Goal: Task Accomplishment & Management: Use online tool/utility

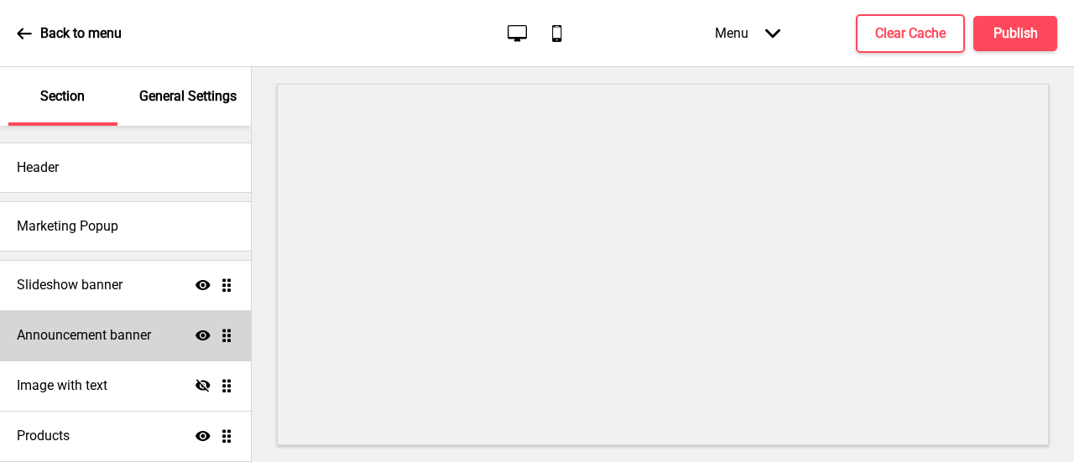
click at [133, 335] on h4 "Announcement banner" at bounding box center [84, 335] width 134 height 18
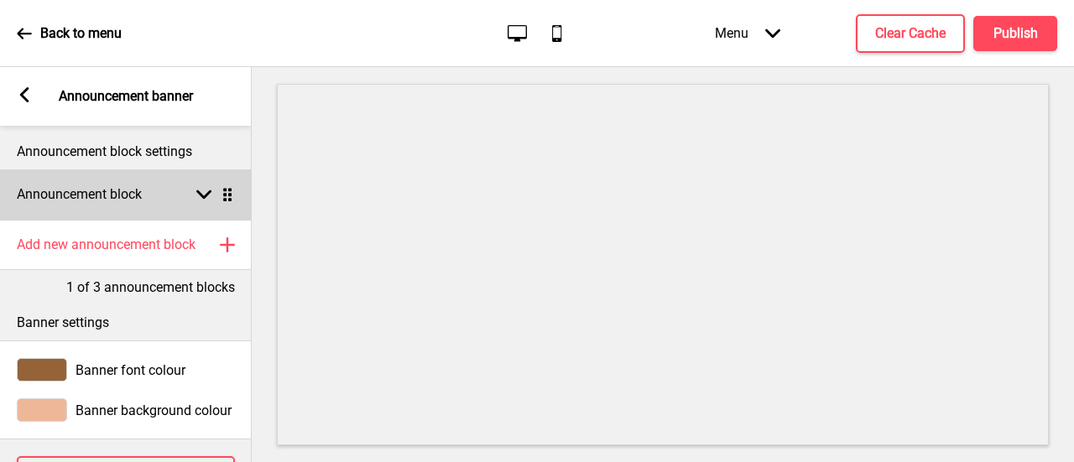
click at [198, 197] on rect at bounding box center [203, 194] width 15 height 15
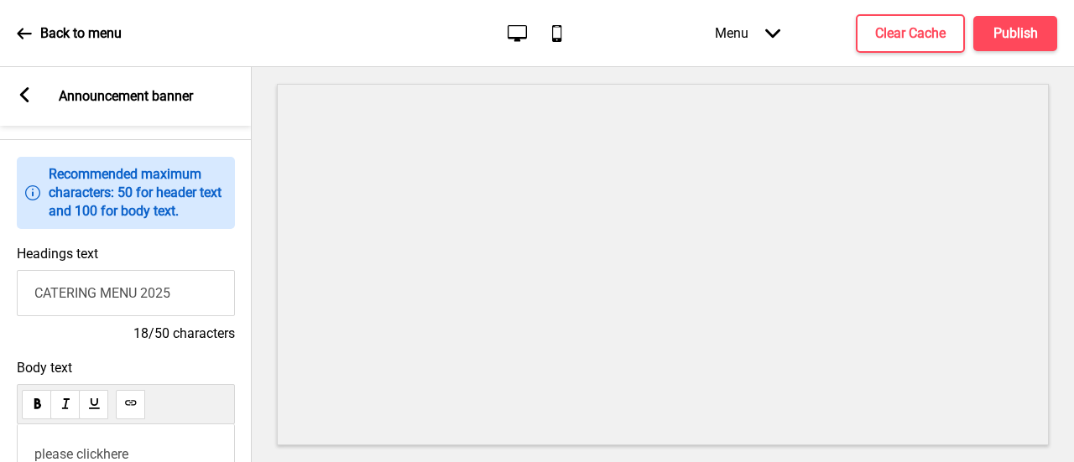
scroll to position [252, 0]
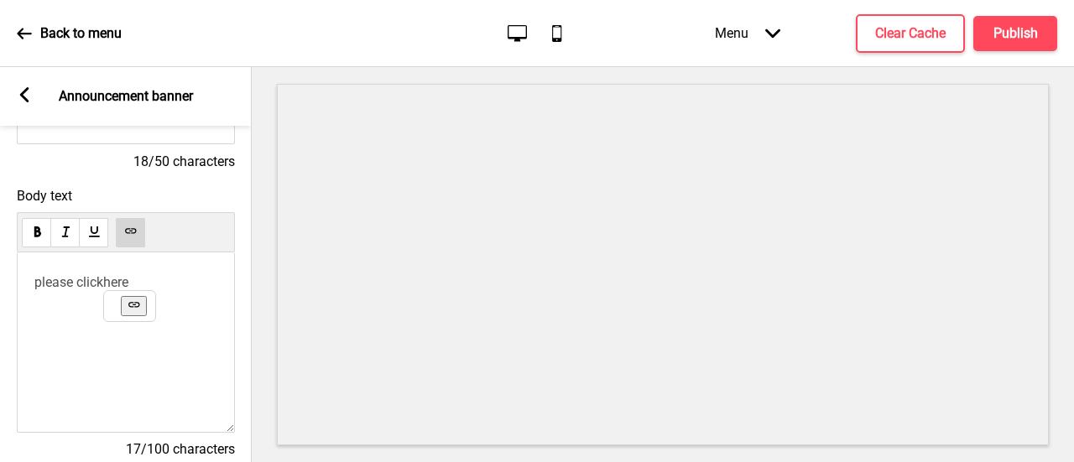
click at [163, 283] on p "please click here ﻿" at bounding box center [125, 282] width 183 height 16
click at [136, 306] on icon at bounding box center [133, 304] width 11 height 5
drag, startPoint x: 129, startPoint y: 287, endPoint x: 107, endPoint y: 286, distance: 22.7
click at [107, 286] on p "please click here ﻿ ﻿" at bounding box center [125, 282] width 183 height 16
click at [137, 221] on button at bounding box center [130, 232] width 29 height 29
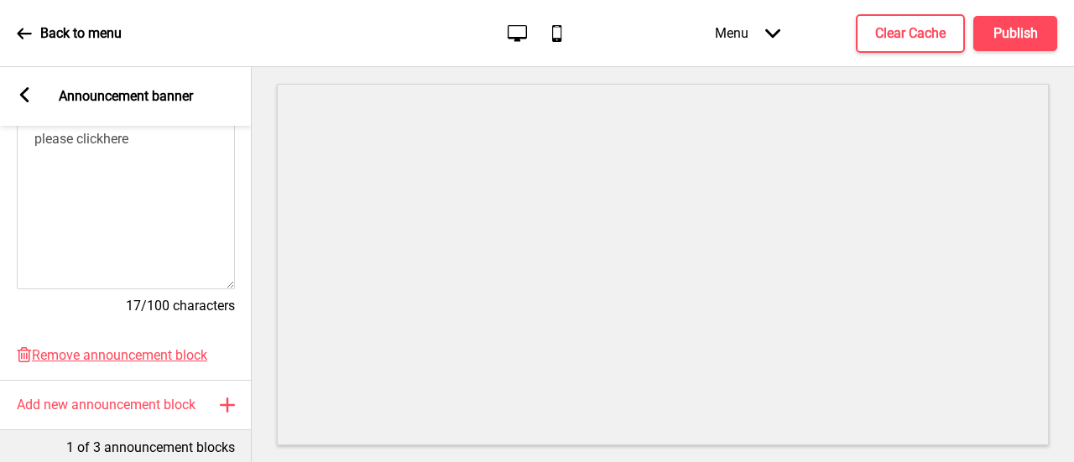
scroll to position [384, 0]
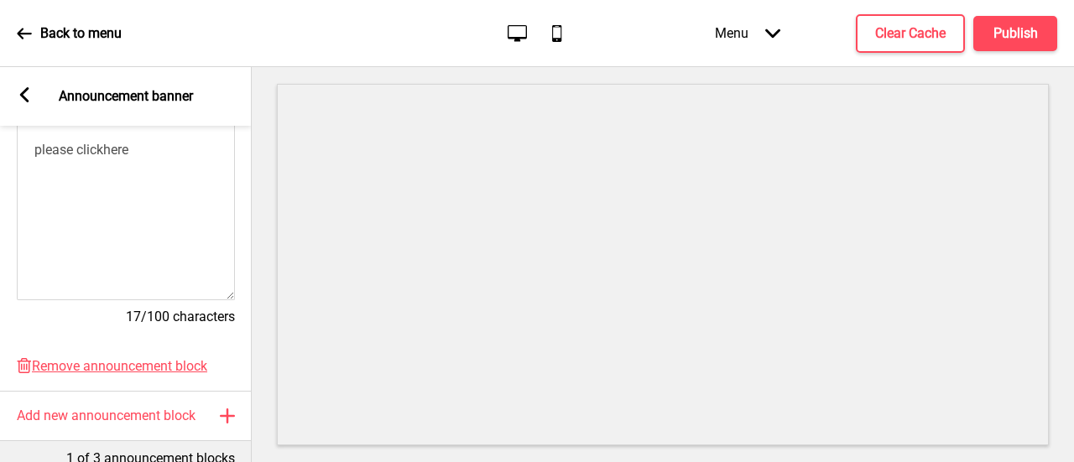
drag, startPoint x: 141, startPoint y: 237, endPoint x: 139, endPoint y: 228, distance: 9.4
click at [141, 237] on div "please click here ﻿ ﻿ ﻿ ﻿" at bounding box center [126, 210] width 218 height 180
click at [130, 197] on div "please click here ﻿ ﻿ ﻿ ﻿" at bounding box center [126, 210] width 218 height 180
click at [123, 165] on div "please click here ﻿ ﻿ ﻿ ﻿" at bounding box center [125, 164] width 183 height 45
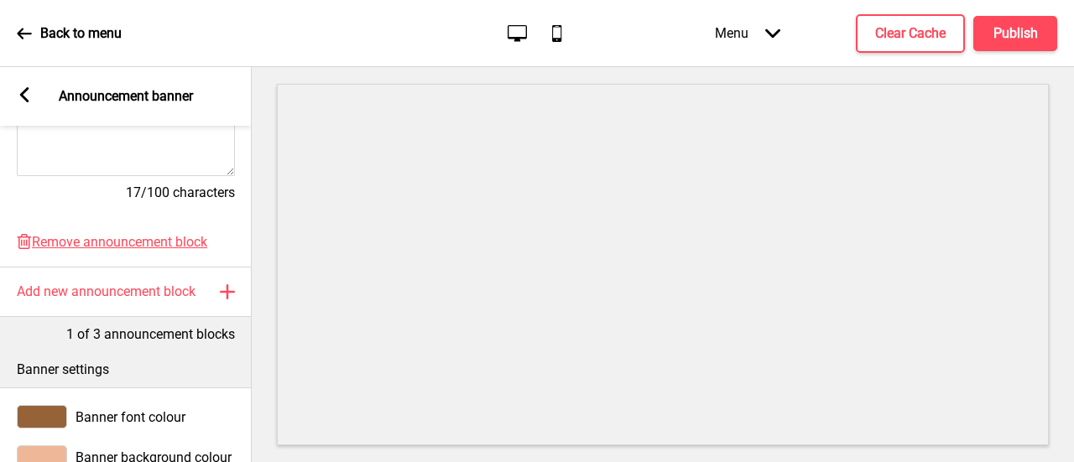
scroll to position [636, 0]
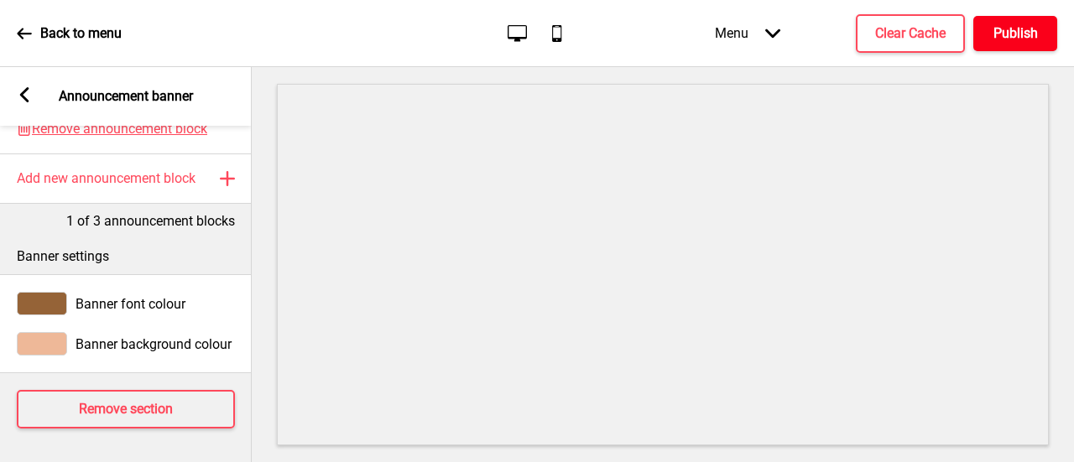
click at [1003, 44] on button "Publish" at bounding box center [1015, 33] width 84 height 35
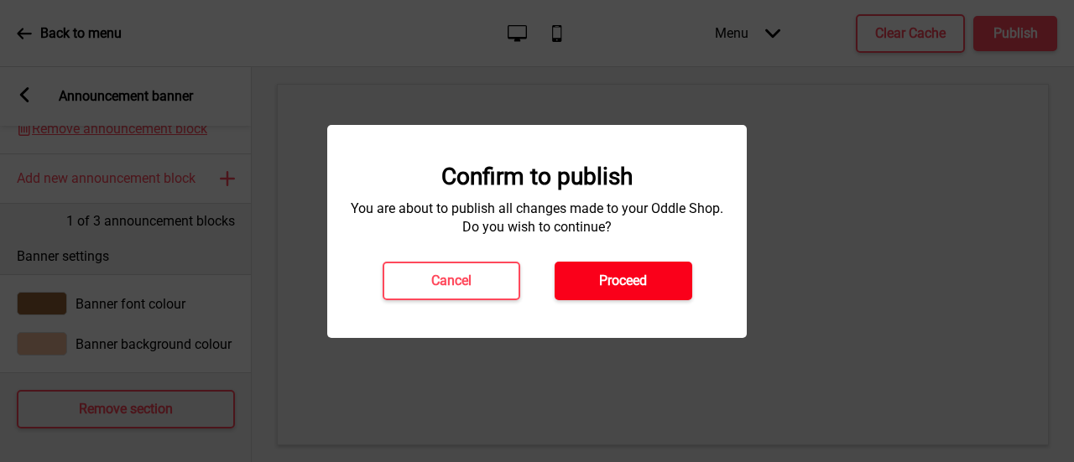
click at [610, 288] on h4 "Proceed" at bounding box center [623, 281] width 48 height 18
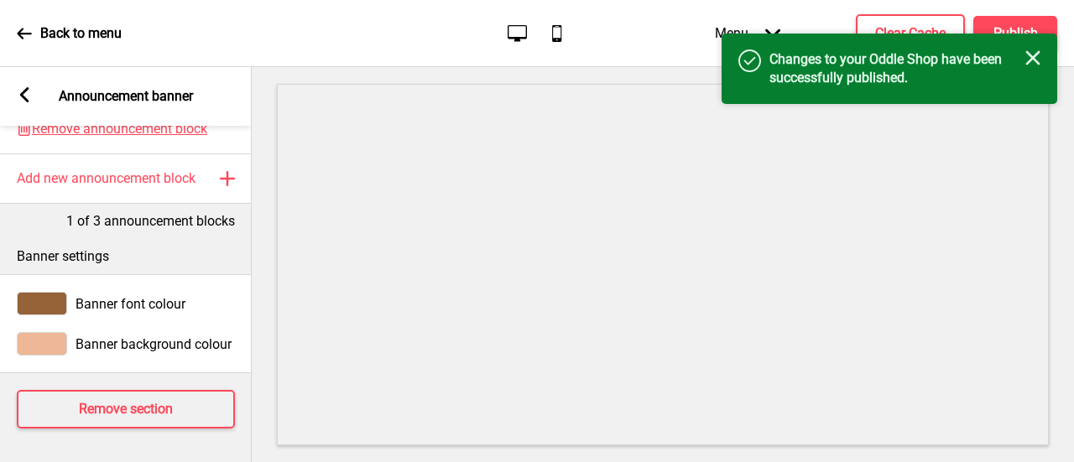
click at [23, 34] on icon at bounding box center [24, 33] width 15 height 15
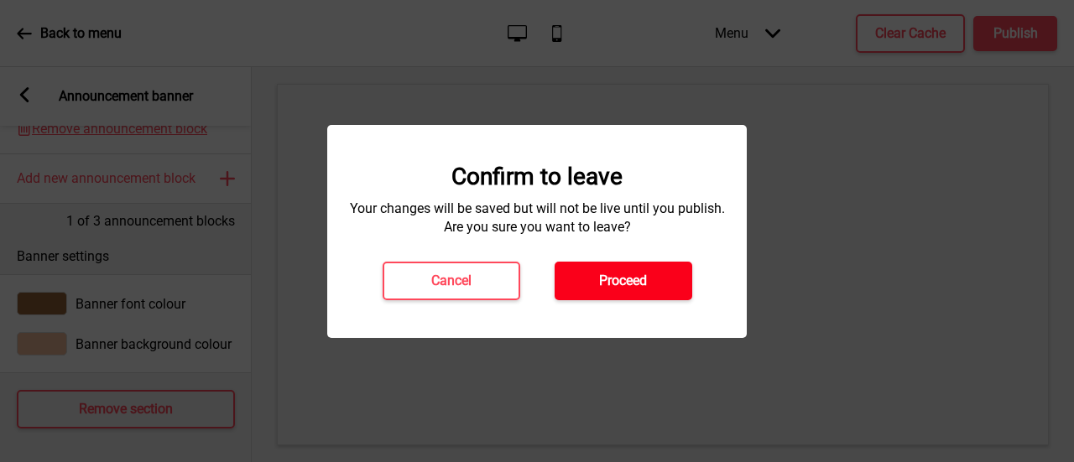
click at [606, 270] on button "Proceed" at bounding box center [623, 281] width 138 height 39
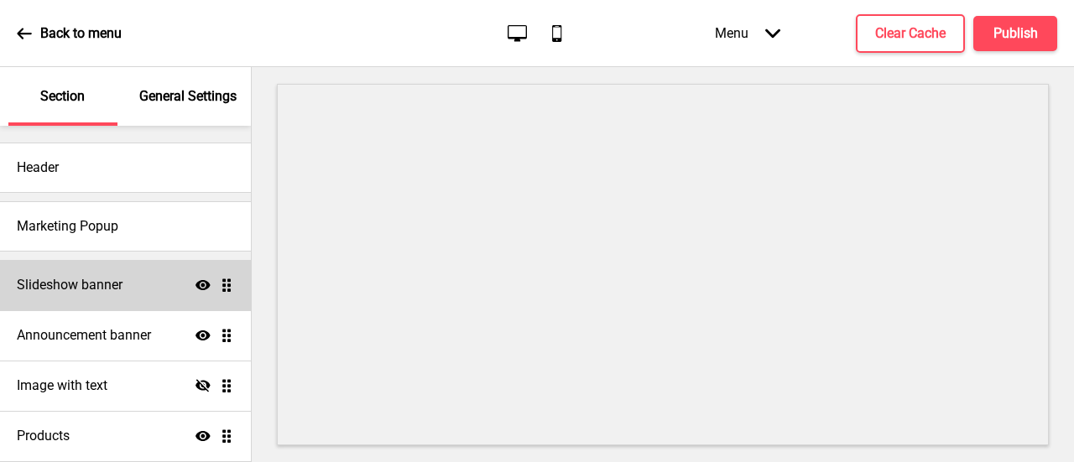
click at [129, 281] on div "Slideshow banner Show Drag" at bounding box center [125, 285] width 251 height 50
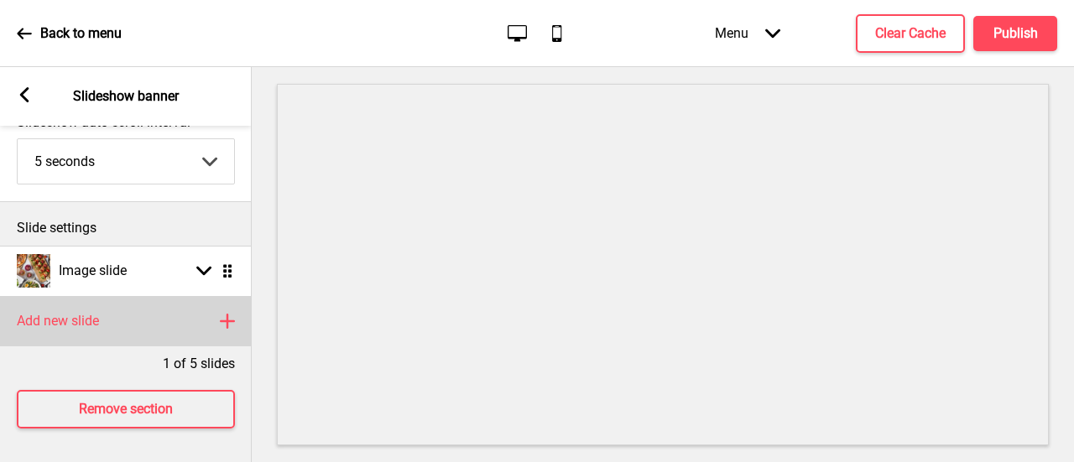
scroll to position [126, 0]
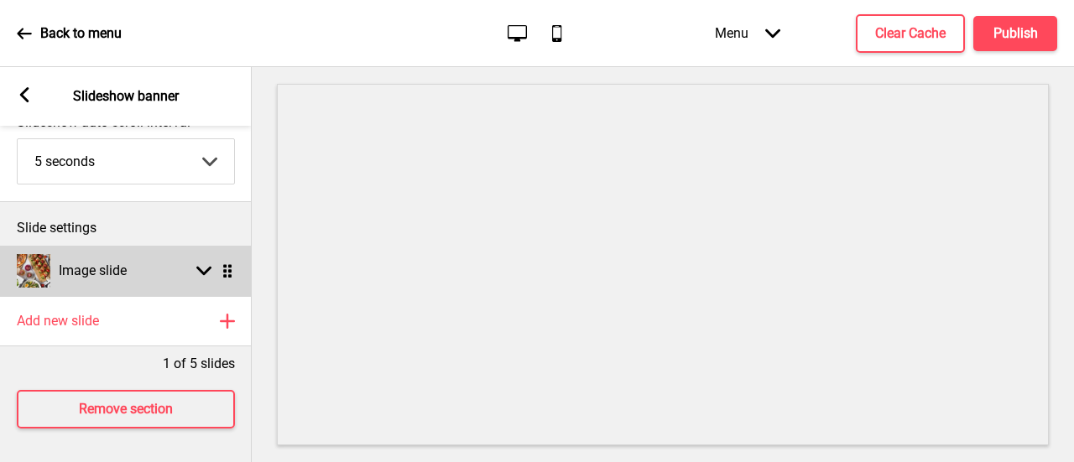
click at [189, 263] on div "Arrow down Drag" at bounding box center [211, 270] width 47 height 15
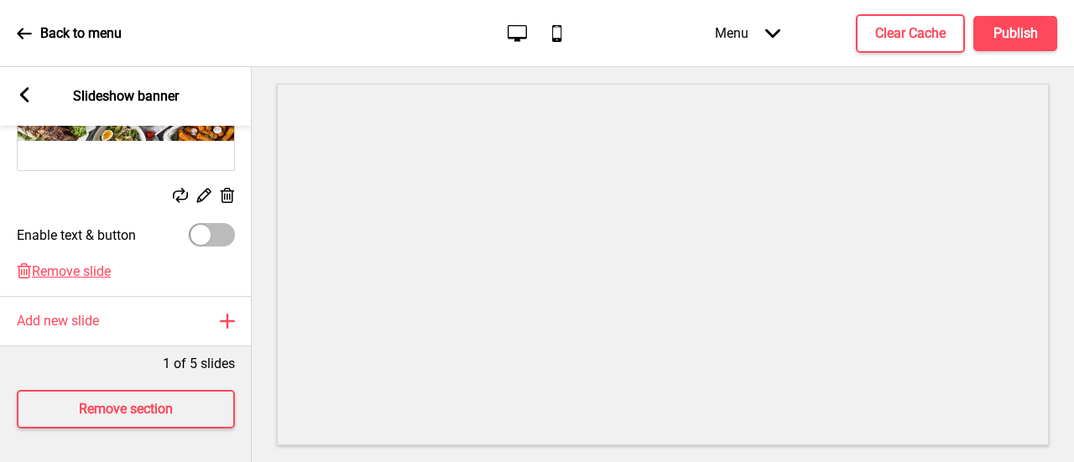
scroll to position [419, 0]
click at [25, 40] on icon at bounding box center [24, 33] width 15 height 15
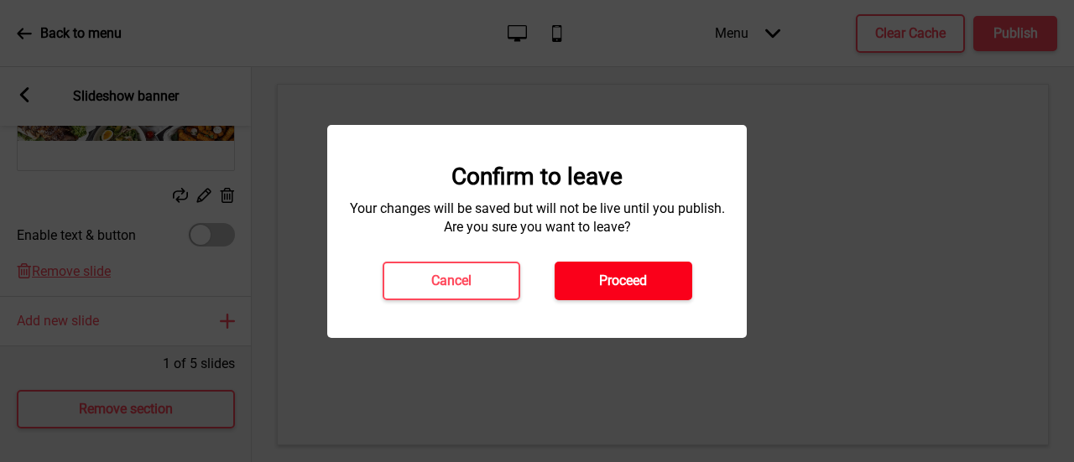
click at [644, 278] on h4 "Proceed" at bounding box center [623, 281] width 48 height 18
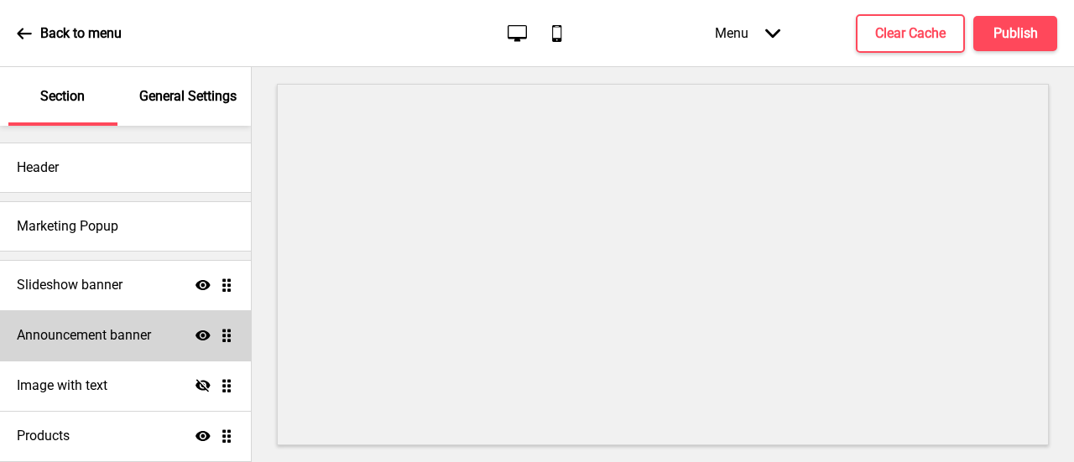
click at [167, 329] on div "Announcement banner Show Drag" at bounding box center [125, 335] width 251 height 50
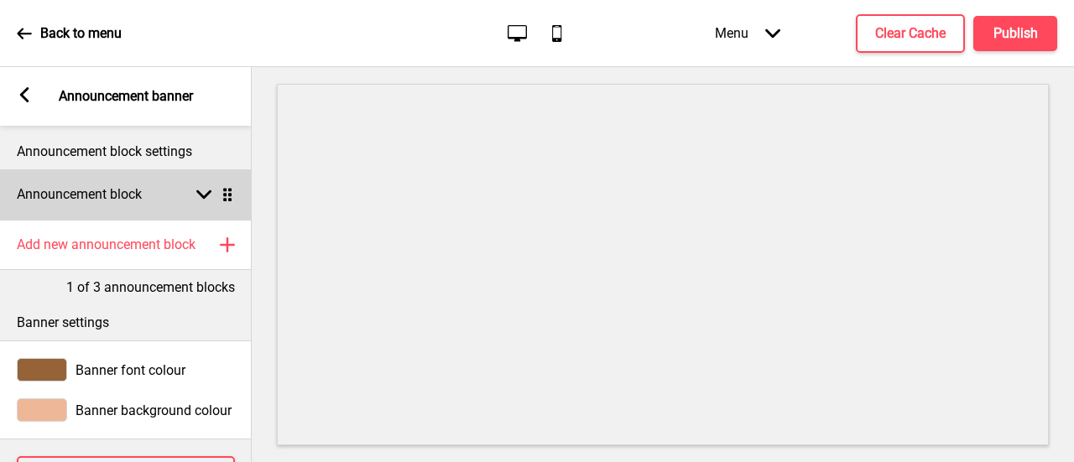
click at [209, 200] on rect at bounding box center [203, 194] width 15 height 15
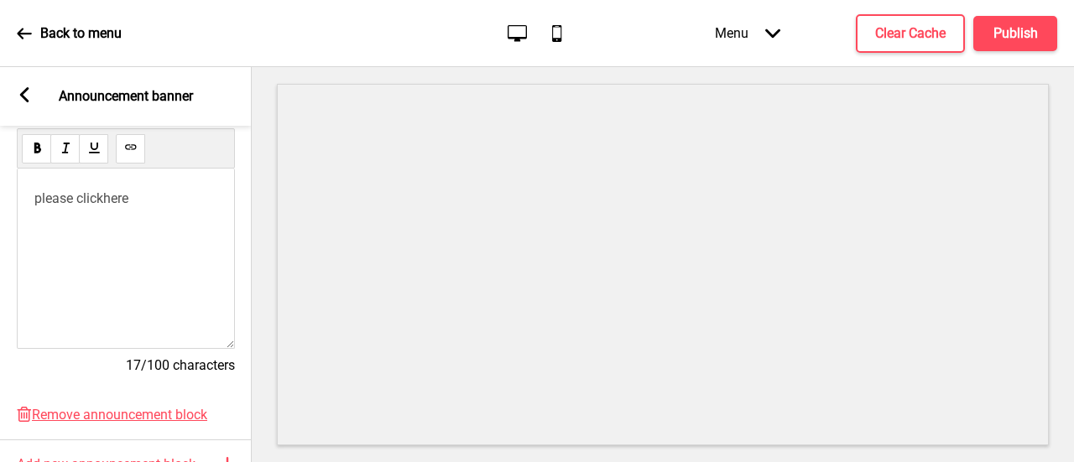
scroll to position [252, 0]
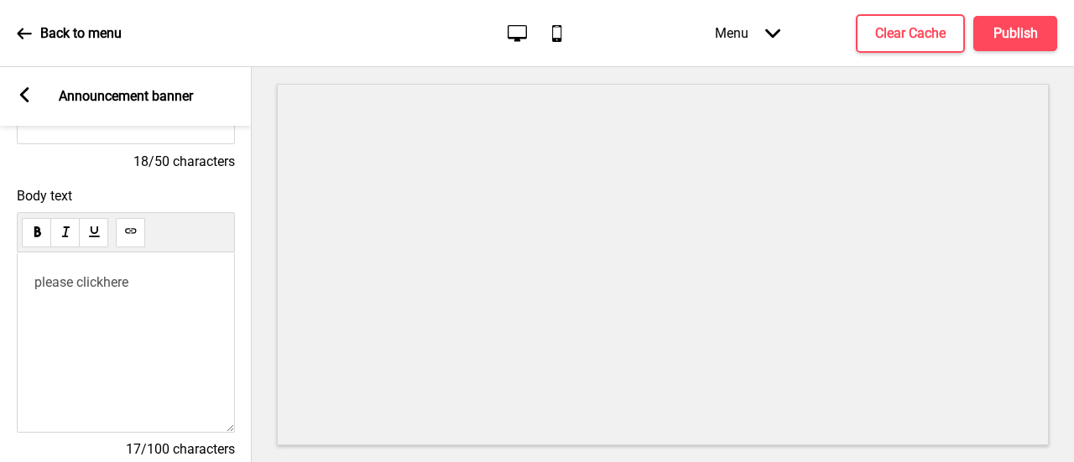
click at [141, 290] on p "please click here ﻿ ﻿" at bounding box center [125, 282] width 183 height 16
drag, startPoint x: 129, startPoint y: 284, endPoint x: 107, endPoint y: 284, distance: 22.6
click at [107, 284] on p "please click here ﻿ ﻿" at bounding box center [125, 282] width 183 height 16
click at [134, 303] on use at bounding box center [133, 305] width 13 height 13
click at [133, 237] on use at bounding box center [130, 231] width 13 height 13
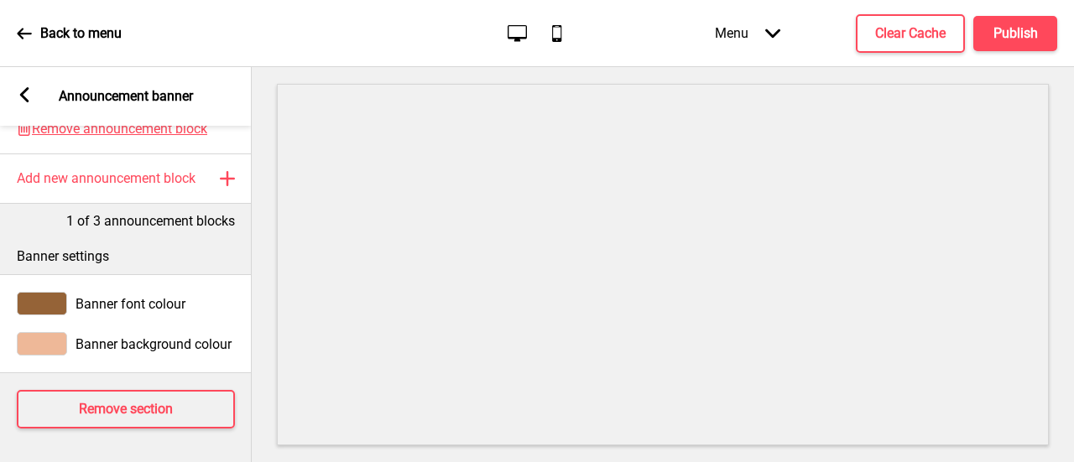
scroll to position [636, 0]
click at [997, 29] on h4 "Publish" at bounding box center [1015, 33] width 44 height 18
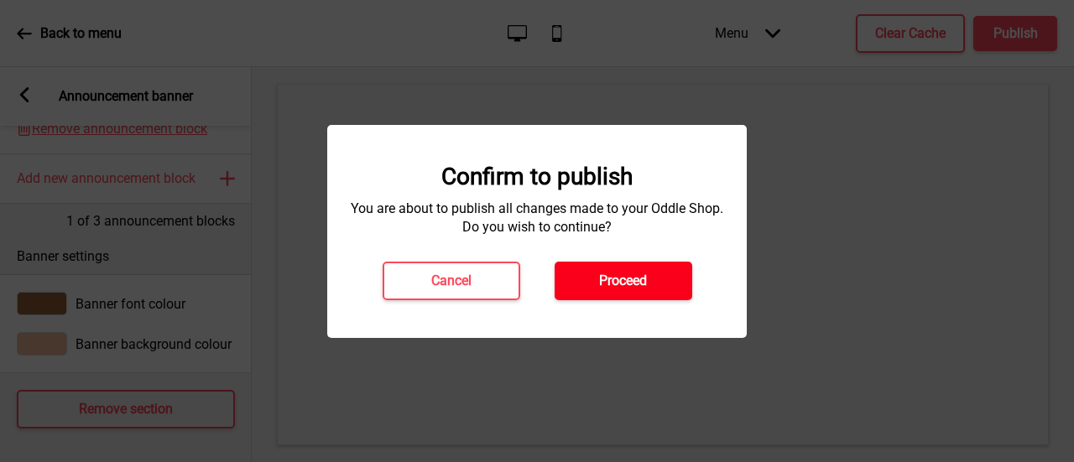
click at [631, 281] on h4 "Proceed" at bounding box center [623, 281] width 48 height 18
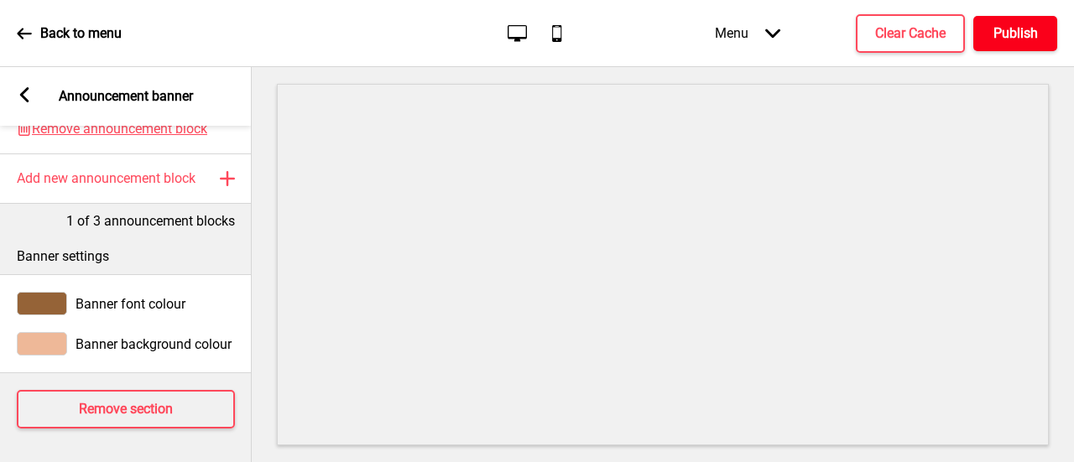
click at [1000, 28] on h4 "Publish" at bounding box center [1015, 33] width 44 height 18
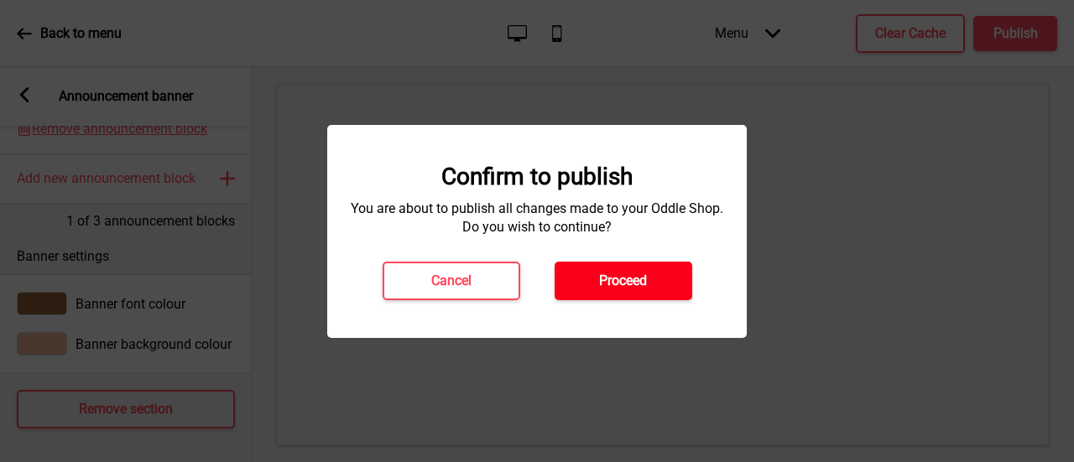
click at [643, 286] on h4 "Proceed" at bounding box center [623, 281] width 48 height 18
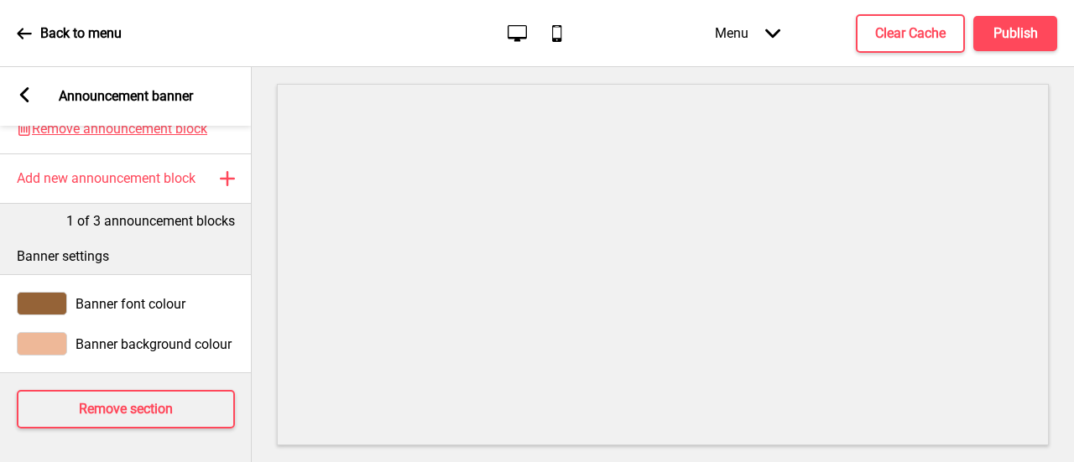
click at [30, 86] on div "Arrow left Announcement banner" at bounding box center [126, 96] width 252 height 59
click at [27, 95] on rect at bounding box center [24, 94] width 15 height 15
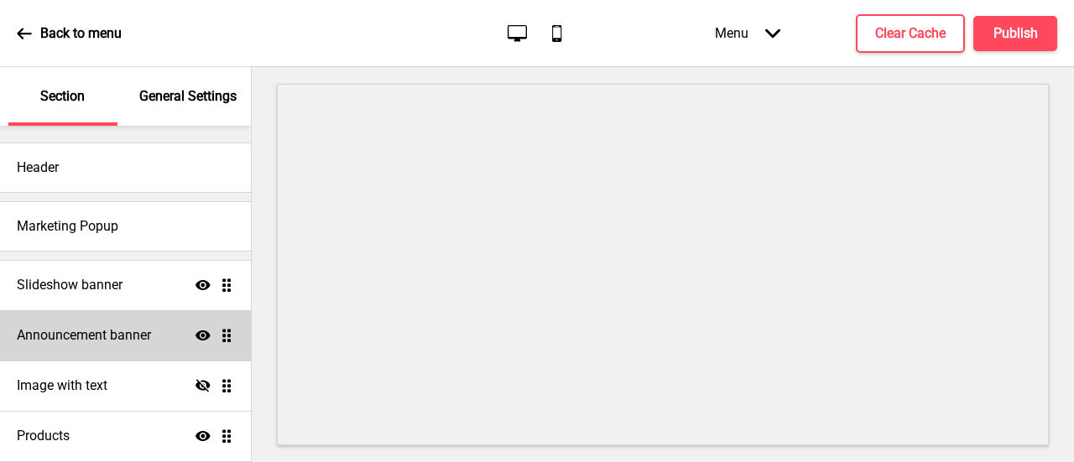
click at [112, 335] on h4 "Announcement banner" at bounding box center [84, 335] width 134 height 18
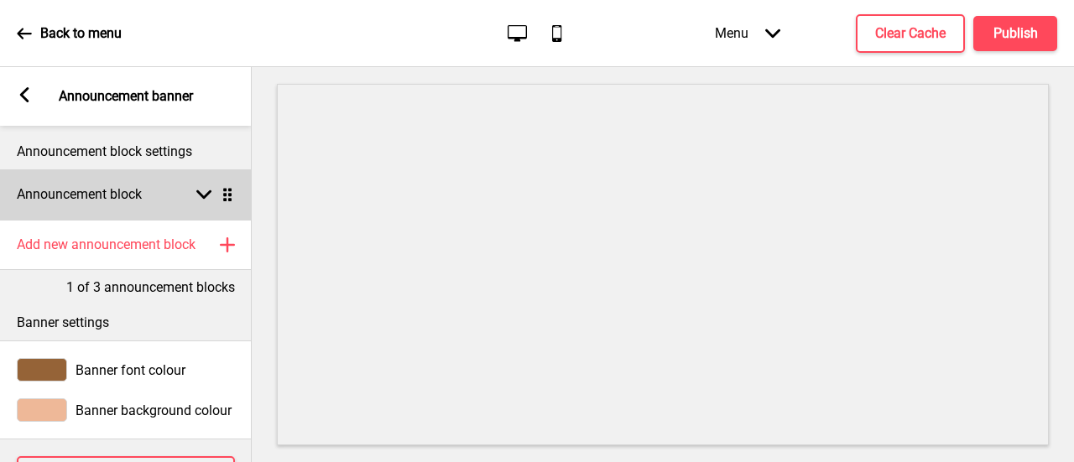
click at [195, 192] on div "Arrow down Drag" at bounding box center [211, 194] width 47 height 15
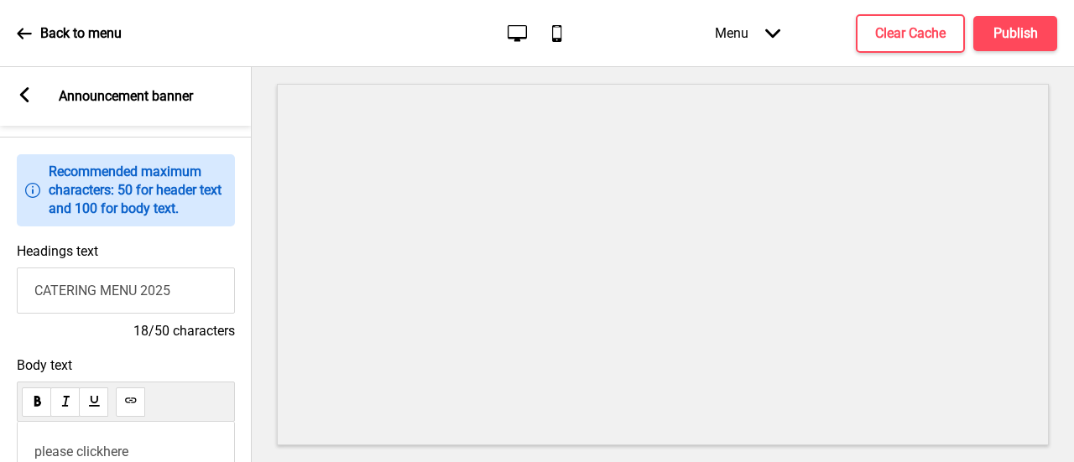
scroll to position [252, 0]
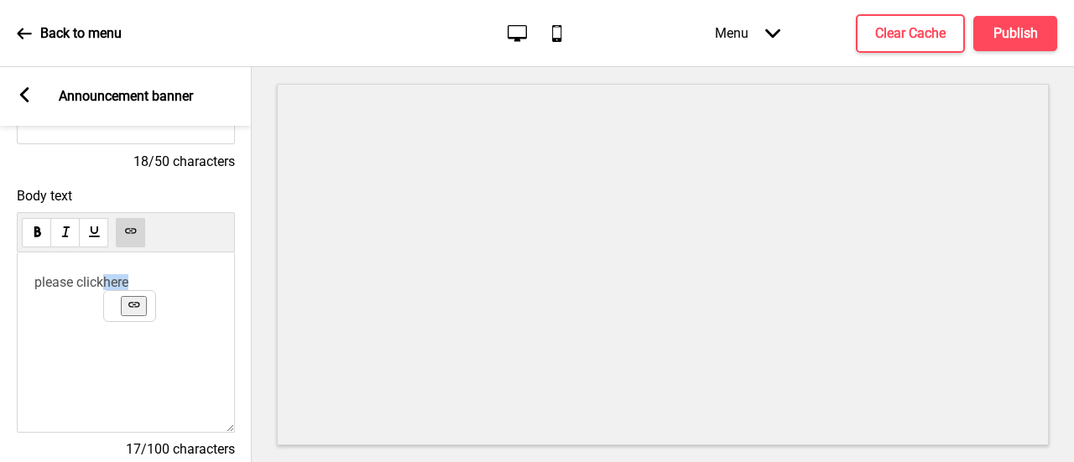
drag, startPoint x: 137, startPoint y: 291, endPoint x: 104, endPoint y: 287, distance: 33.0
click at [104, 287] on p "please click here ﻿ ﻿" at bounding box center [125, 282] width 183 height 16
click at [133, 316] on button at bounding box center [134, 306] width 26 height 20
click at [134, 233] on icon at bounding box center [130, 230] width 11 height 5
click at [1006, 38] on h4 "Publish" at bounding box center [1015, 33] width 44 height 18
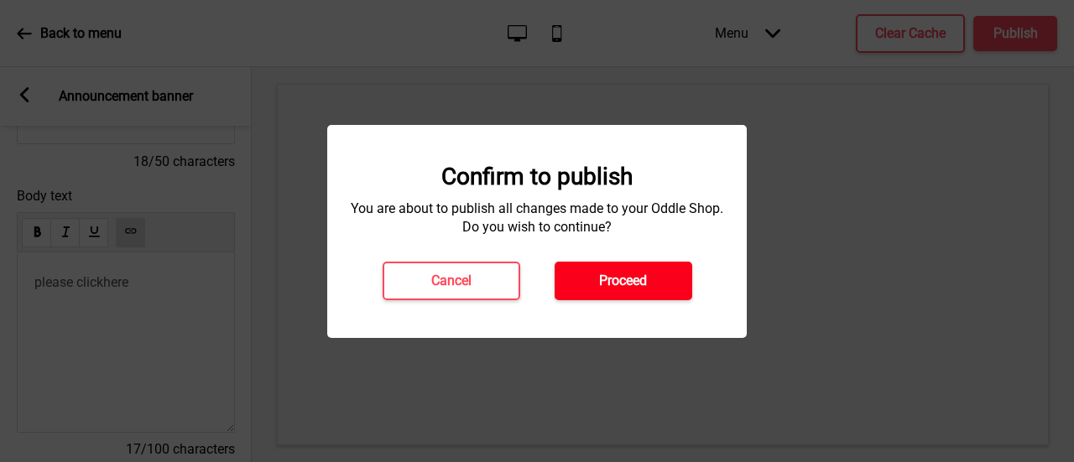
click at [633, 283] on h4 "Proceed" at bounding box center [623, 281] width 48 height 18
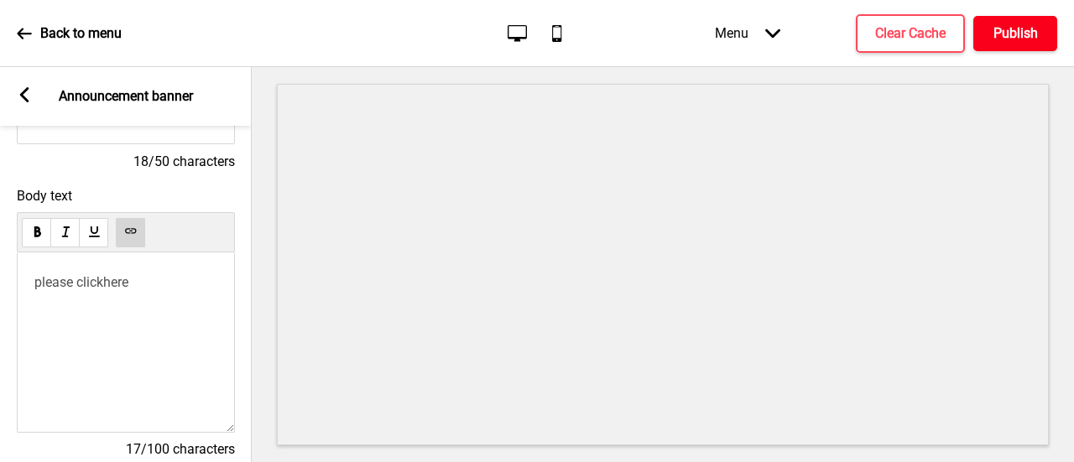
click at [998, 34] on h4 "Publish" at bounding box center [1015, 33] width 44 height 18
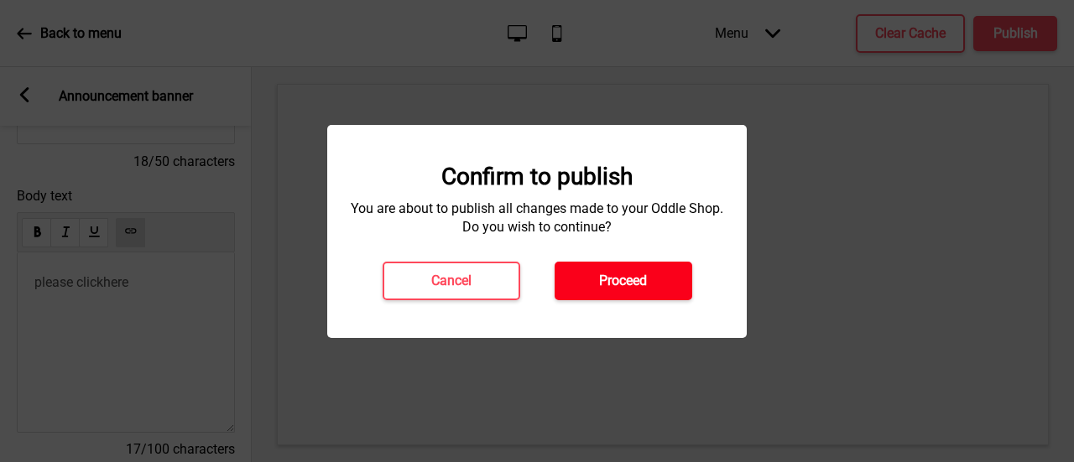
click at [650, 284] on button "Proceed" at bounding box center [623, 281] width 138 height 39
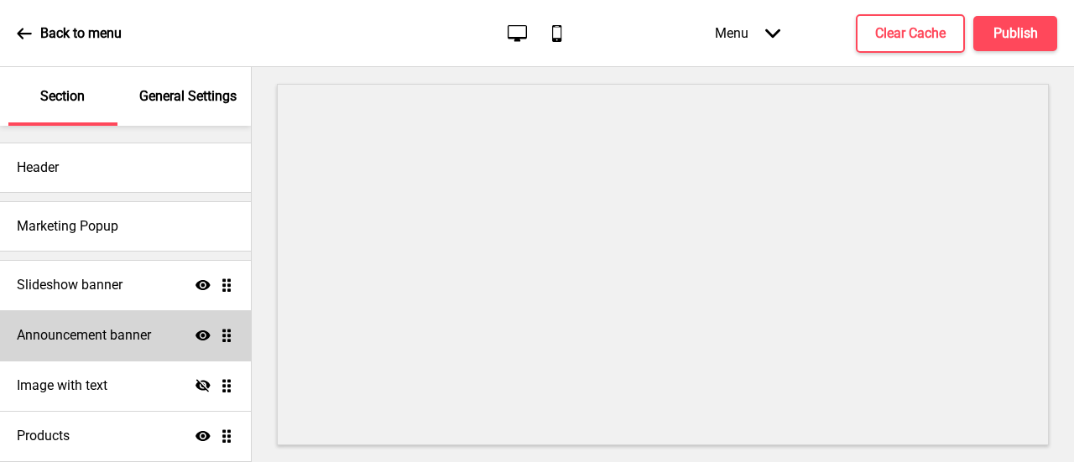
click at [124, 320] on div "Announcement banner Show Drag" at bounding box center [125, 335] width 251 height 50
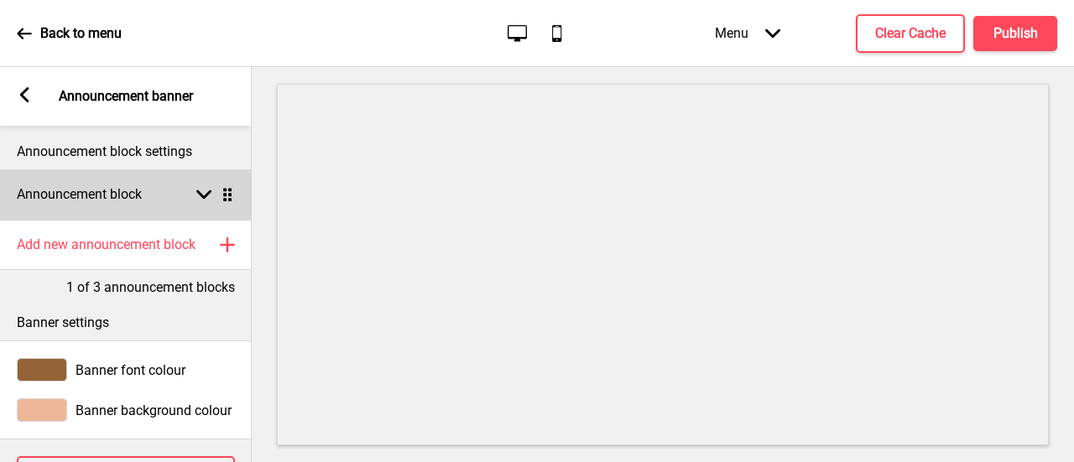
click at [187, 200] on div "Announcement block Arrow down Drag" at bounding box center [126, 194] width 252 height 50
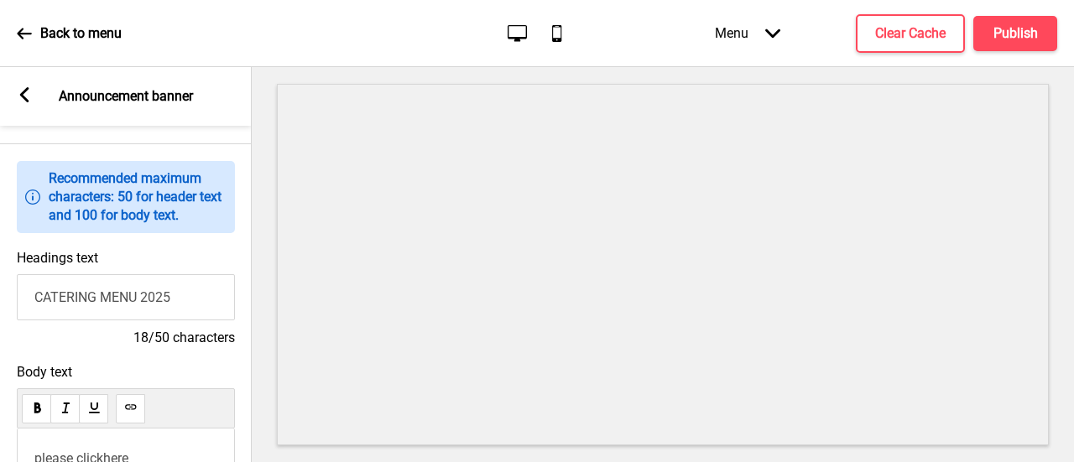
scroll to position [168, 0]
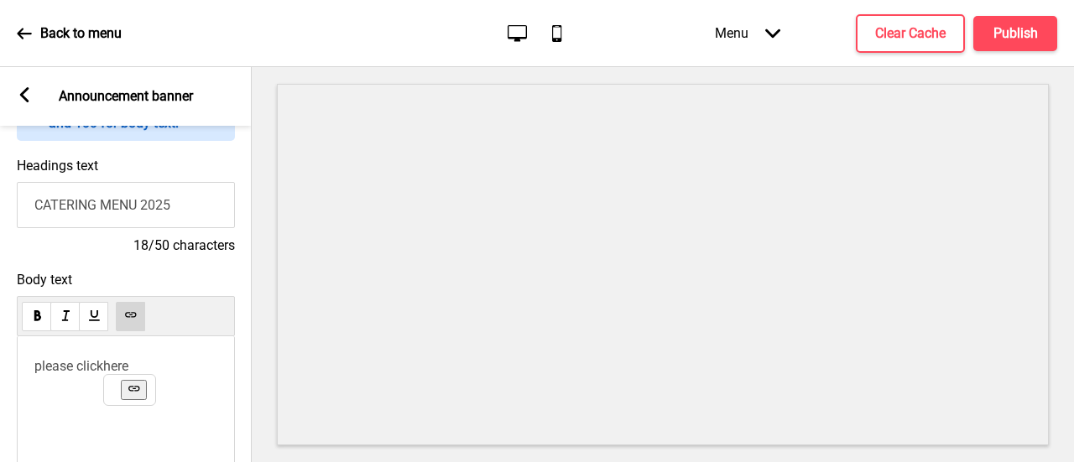
click at [175, 372] on p "please click here ﻿ ﻿" at bounding box center [125, 366] width 183 height 16
drag, startPoint x: 143, startPoint y: 373, endPoint x: 102, endPoint y: 367, distance: 40.8
click at [102, 367] on p "please click here ﻿" at bounding box center [125, 366] width 183 height 16
click at [131, 398] on span "https://bit.ly/CateringMenu_Oct2025" at bounding box center [100, 396] width 132 height 16
drag, startPoint x: 127, startPoint y: 370, endPoint x: 107, endPoint y: 368, distance: 20.2
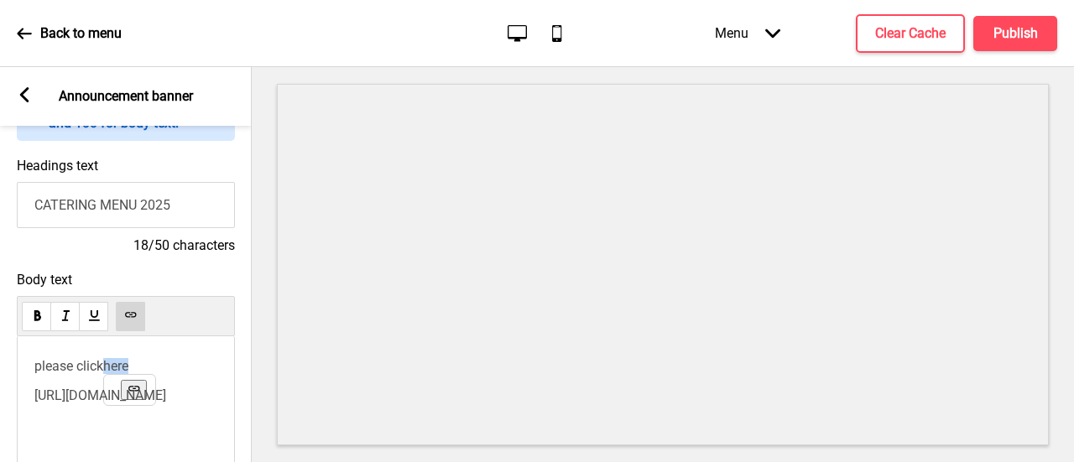
click at [107, 368] on span "here" at bounding box center [115, 366] width 25 height 16
click at [139, 306] on button at bounding box center [130, 316] width 29 height 29
click at [34, 395] on span "https://bit.ly/CateringMenu_Oct2025" at bounding box center [100, 396] width 132 height 16
click at [1022, 38] on h4 "Publish" at bounding box center [1015, 33] width 44 height 18
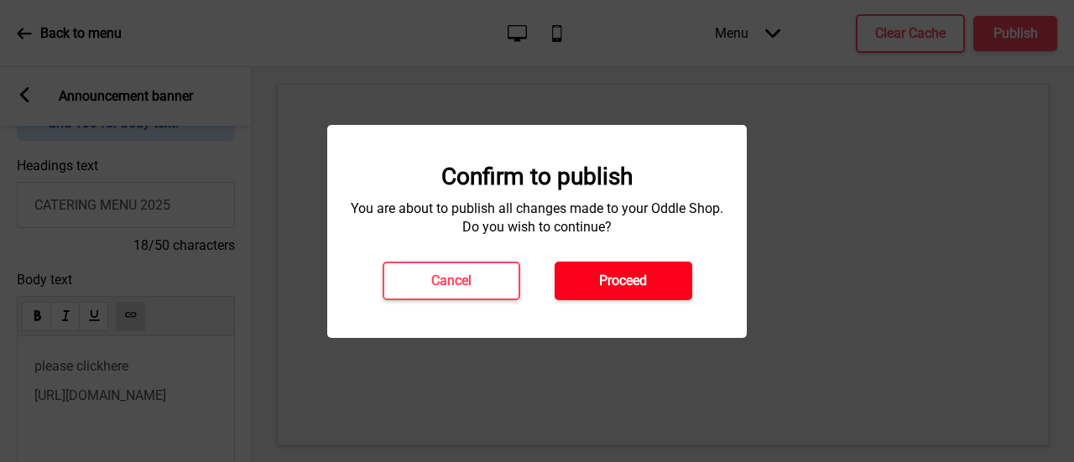
click at [669, 267] on button "Proceed" at bounding box center [623, 281] width 138 height 39
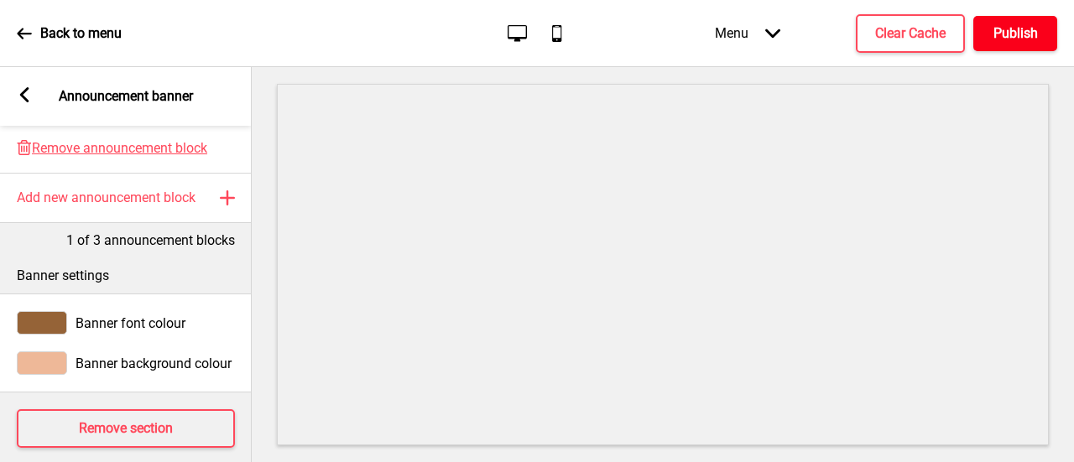
scroll to position [636, 0]
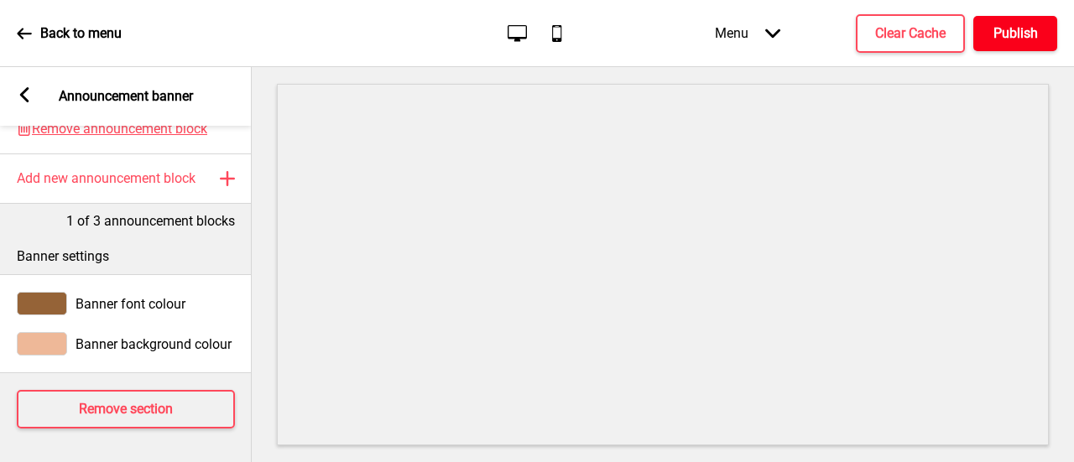
click at [1012, 42] on h4 "Publish" at bounding box center [1015, 33] width 44 height 18
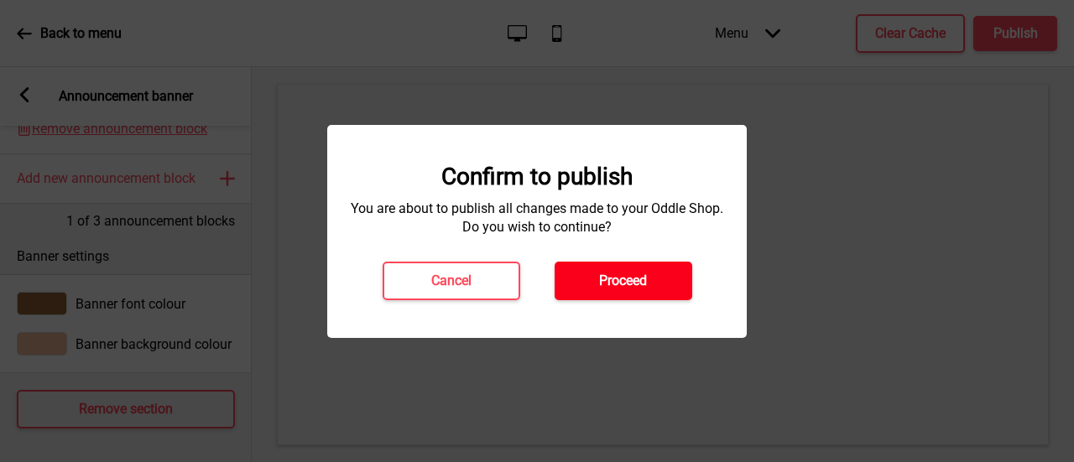
click at [601, 291] on button "Proceed" at bounding box center [623, 281] width 138 height 39
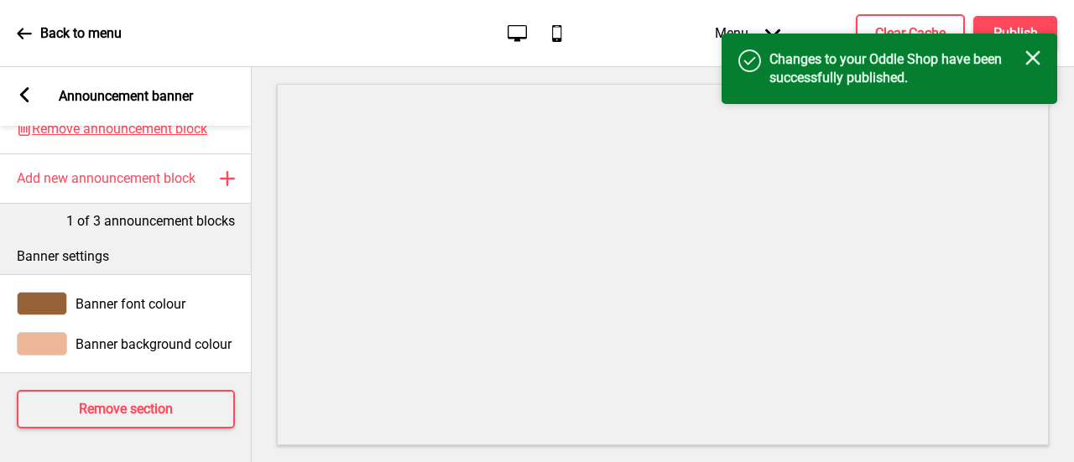
click at [38, 31] on div "Back to menu" at bounding box center [69, 33] width 105 height 45
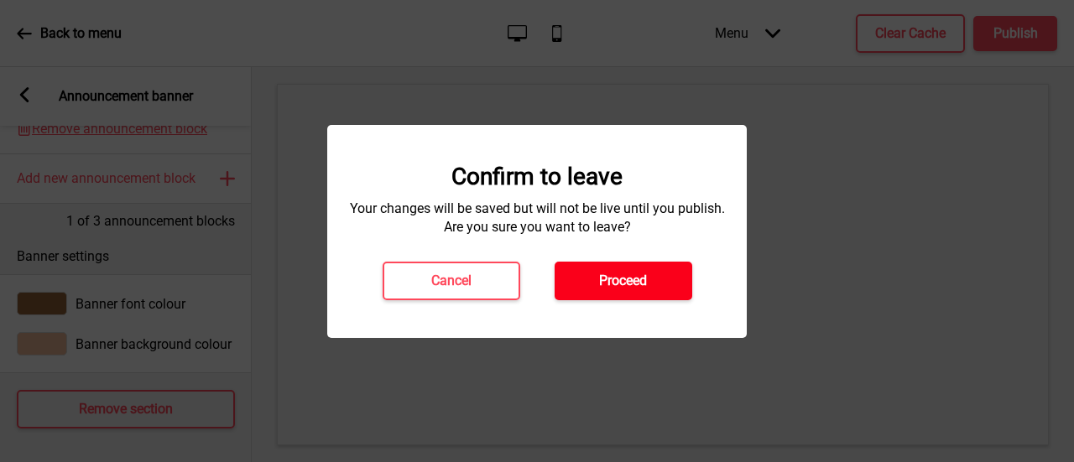
click at [592, 278] on button "Proceed" at bounding box center [623, 281] width 138 height 39
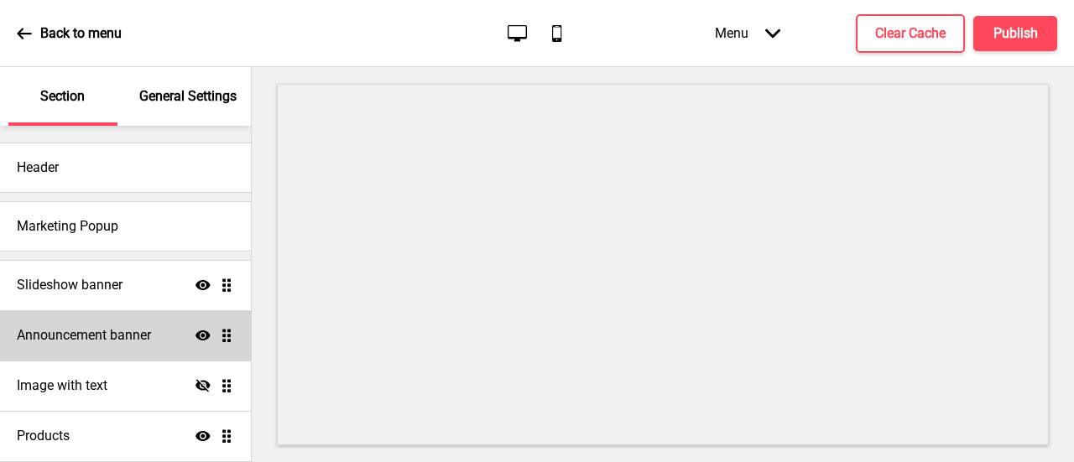
click at [137, 336] on h4 "Announcement banner" at bounding box center [84, 335] width 134 height 18
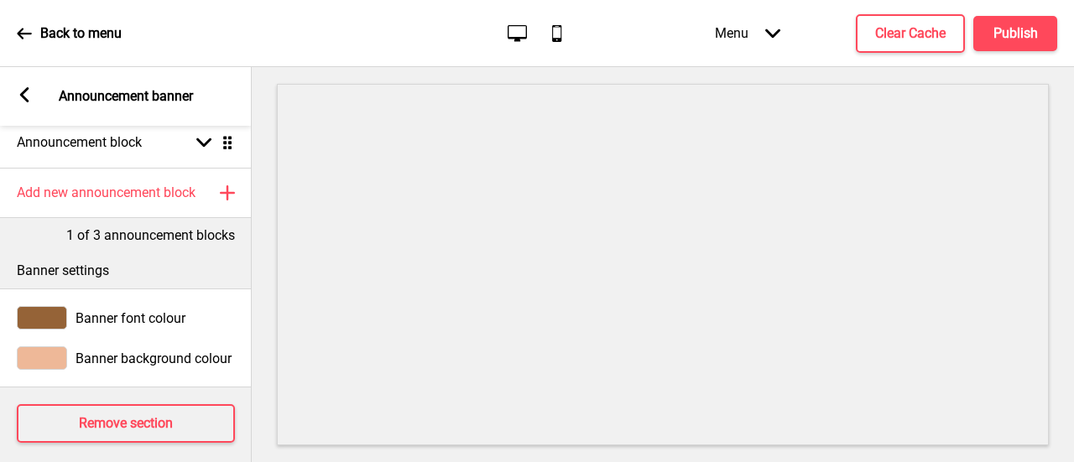
scroll to position [78, 0]
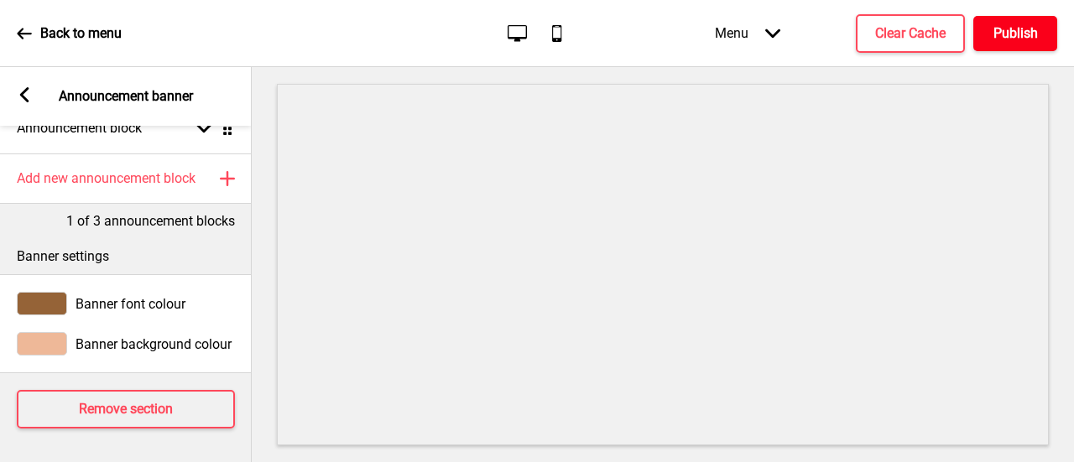
click at [1022, 28] on h4 "Publish" at bounding box center [1015, 33] width 44 height 18
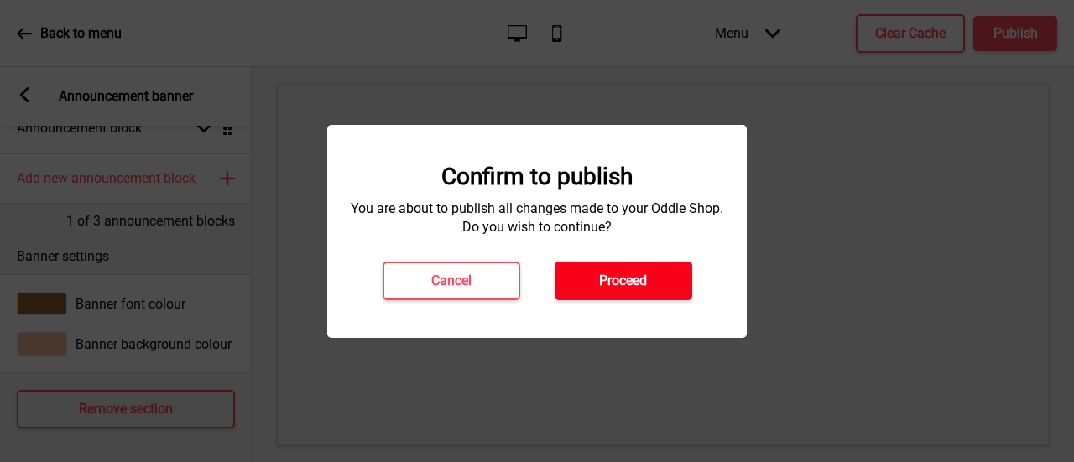
click at [631, 276] on h4 "Proceed" at bounding box center [623, 281] width 48 height 18
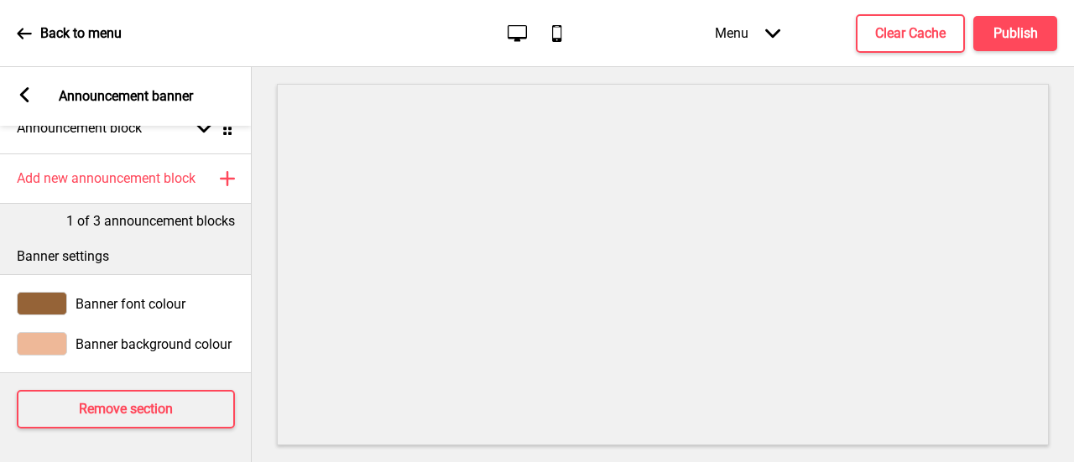
click at [23, 36] on icon at bounding box center [24, 33] width 15 height 15
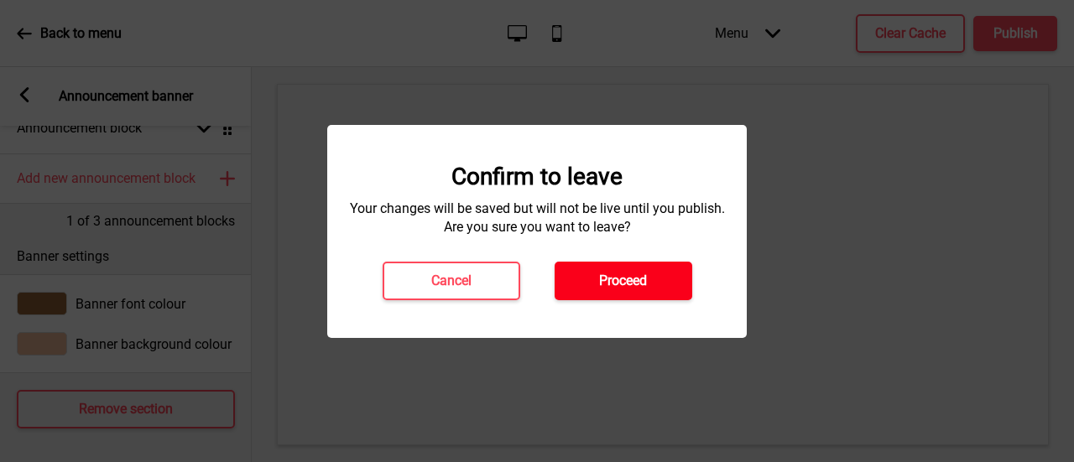
click at [609, 279] on h4 "Proceed" at bounding box center [623, 281] width 48 height 18
